Goal: Check status: Check status

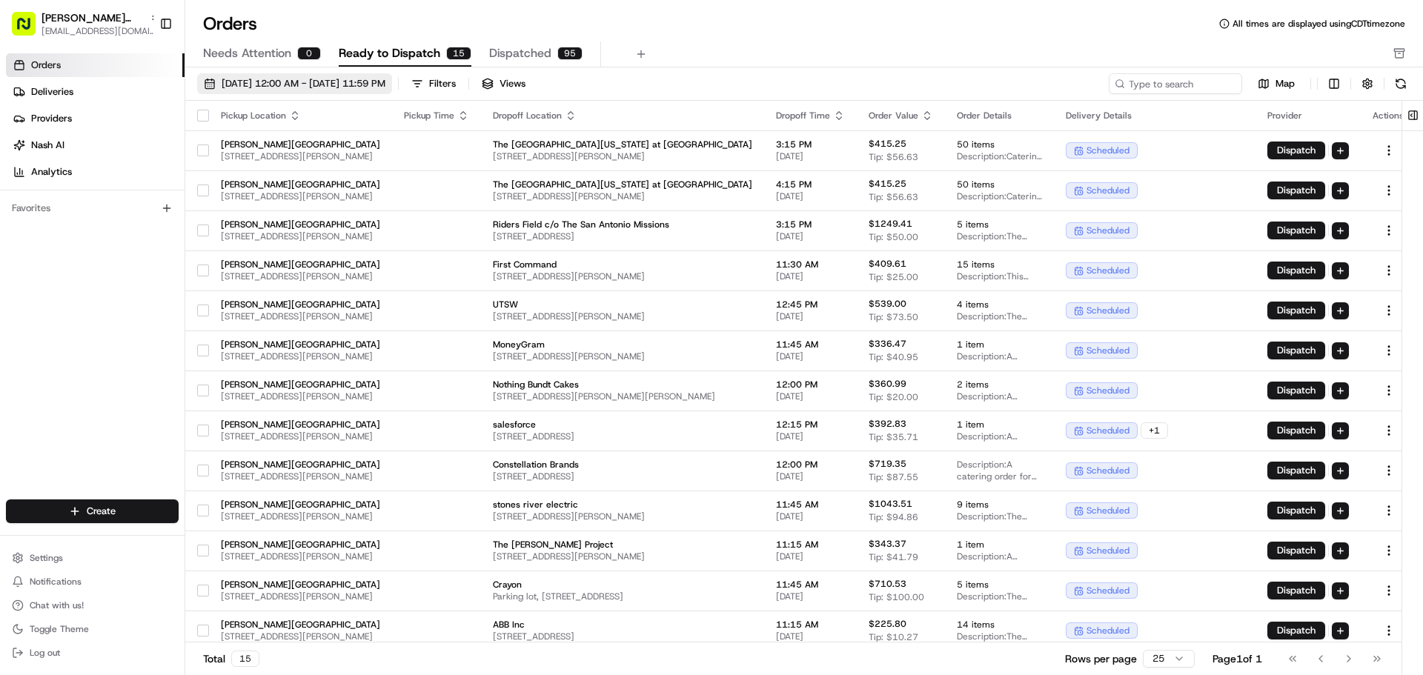
click at [213, 84] on button "[DATE] 12:00 AM - [DATE] 11:59 PM" at bounding box center [294, 83] width 195 height 21
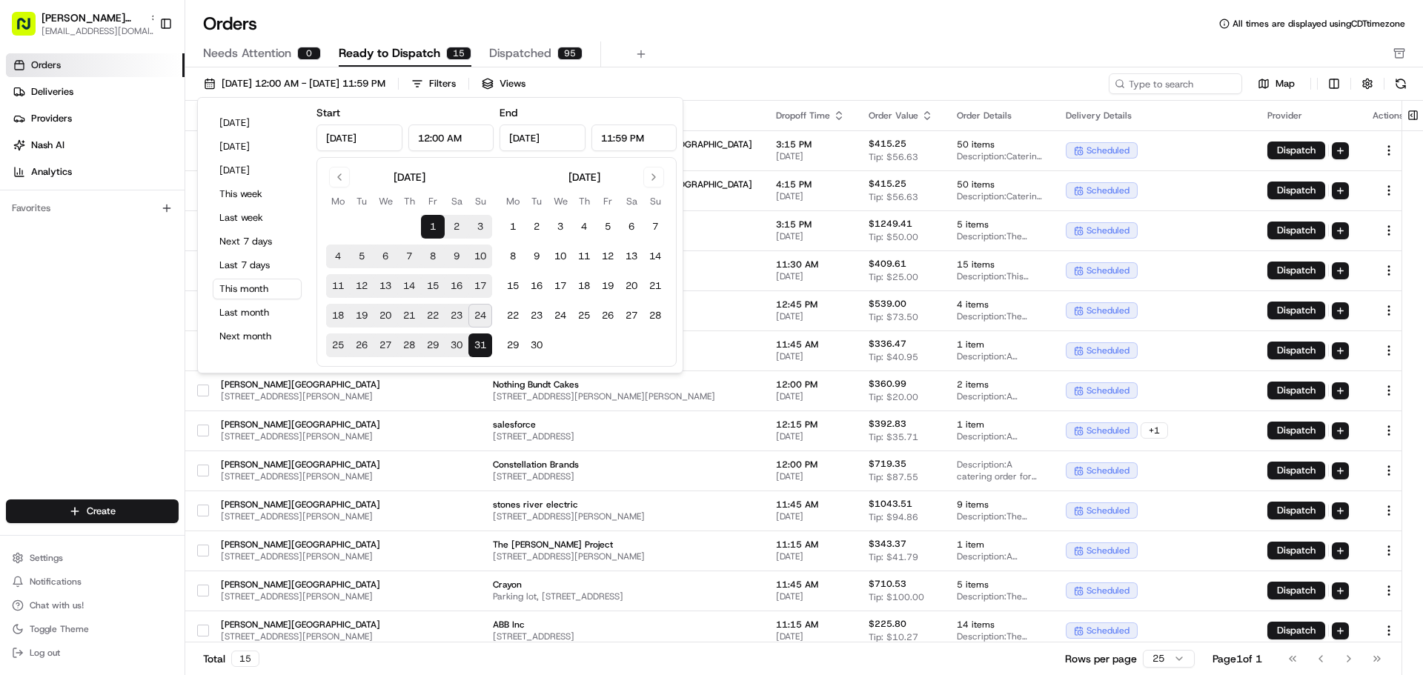
click at [488, 313] on button "24" at bounding box center [480, 316] width 24 height 24
type input "[DATE]"
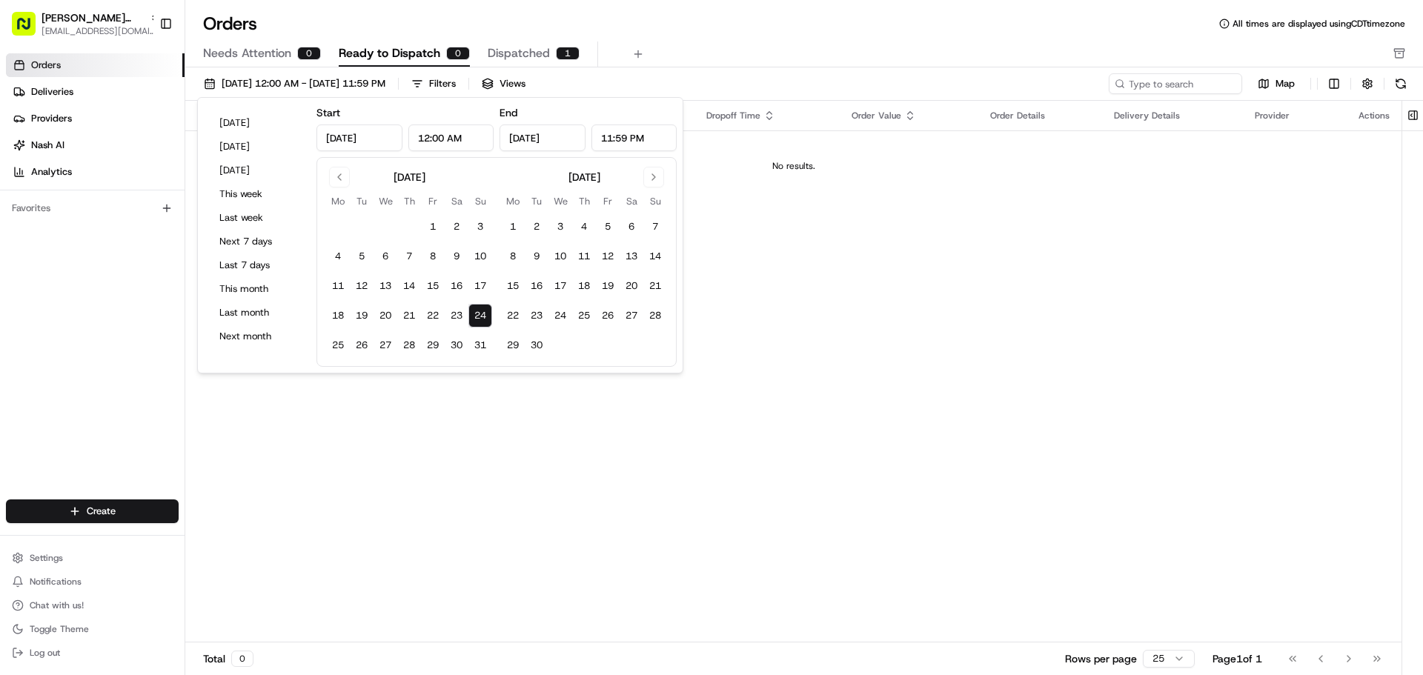
click at [501, 402] on div "Pickup Location Pickup Time Dropoff Location Dropoff Time Order Value Order Det…" at bounding box center [793, 372] width 1216 height 542
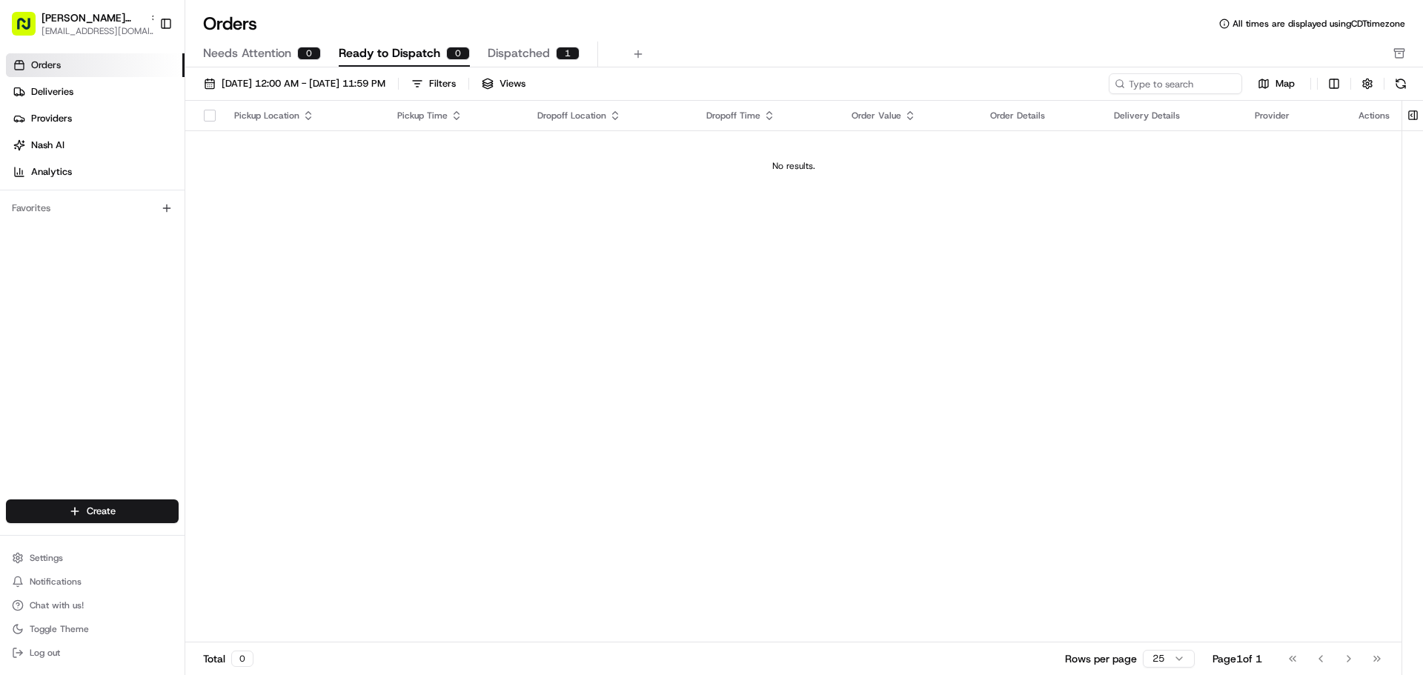
click at [528, 47] on div "Orders All times are displayed using CDT timezone Needs Attention 0 Ready to Di…" at bounding box center [803, 40] width 1237 height 56
click at [530, 54] on span "Dispatched" at bounding box center [519, 53] width 62 height 18
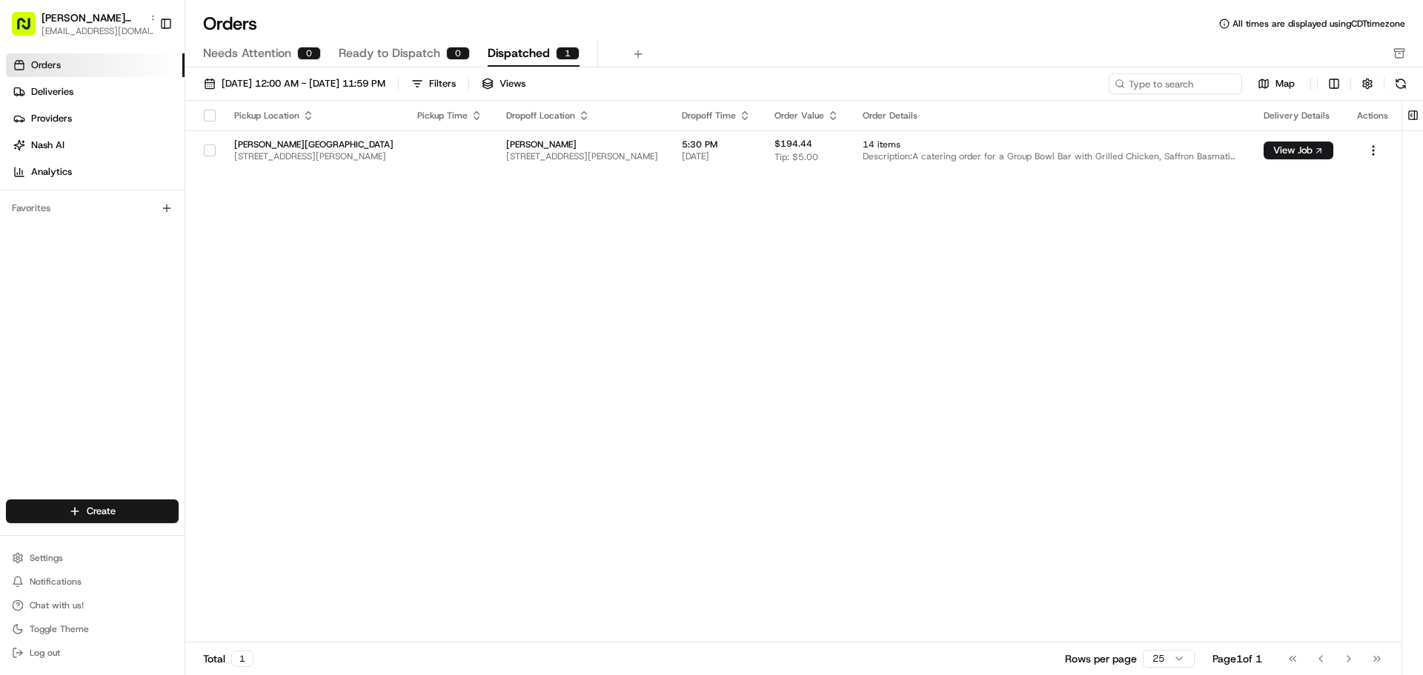
click at [473, 411] on div "Pickup Location Pickup Time Dropoff Location Dropoff Time Order Value Order Det…" at bounding box center [793, 372] width 1216 height 542
